Goal: Task Accomplishment & Management: Complete application form

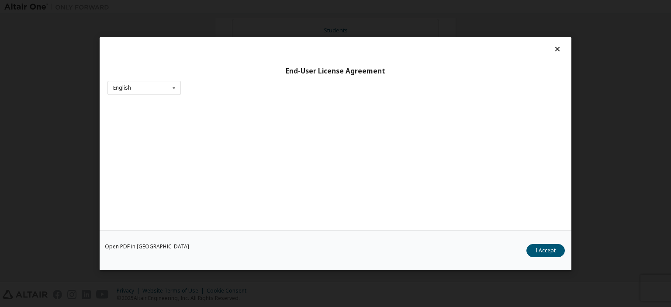
scroll to position [18, 0]
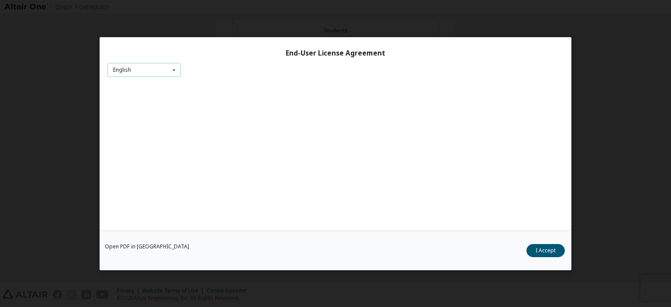
click at [153, 67] on div "English English" at bounding box center [143, 69] width 73 height 14
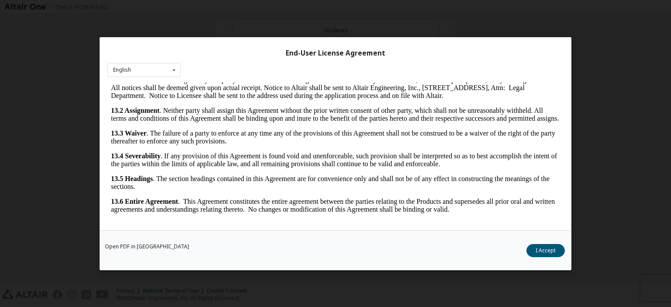
scroll to position [1441, 0]
click at [551, 246] on button "I Accept" at bounding box center [545, 249] width 38 height 13
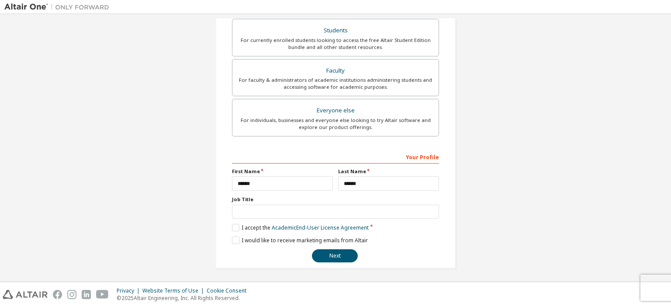
click at [663, 218] on div "**********" at bounding box center [335, 47] width 662 height 463
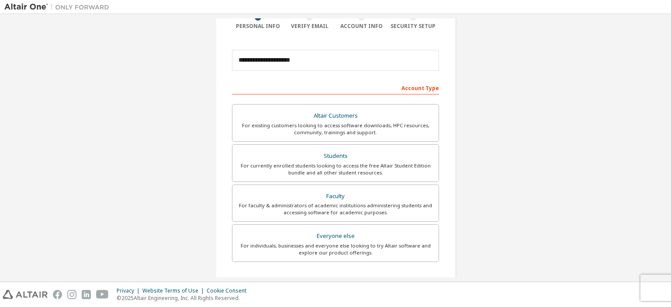
scroll to position [202, 0]
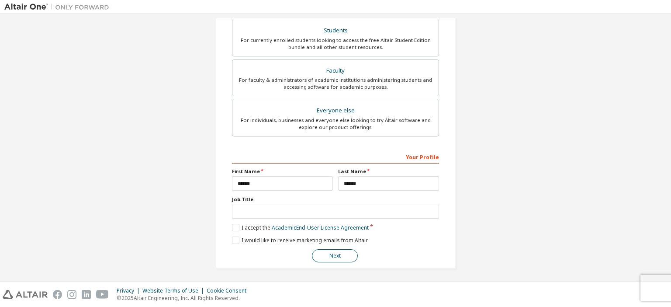
click at [349, 250] on button "Next" at bounding box center [335, 255] width 46 height 13
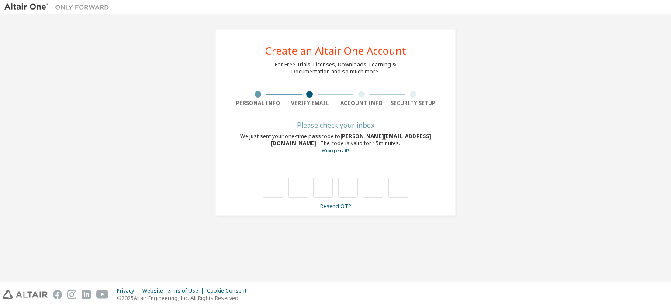
scroll to position [0, 0]
type input "*"
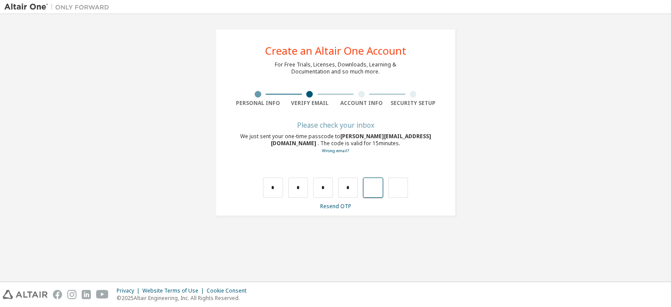
type input "*"
